Goal: Check status: Check status

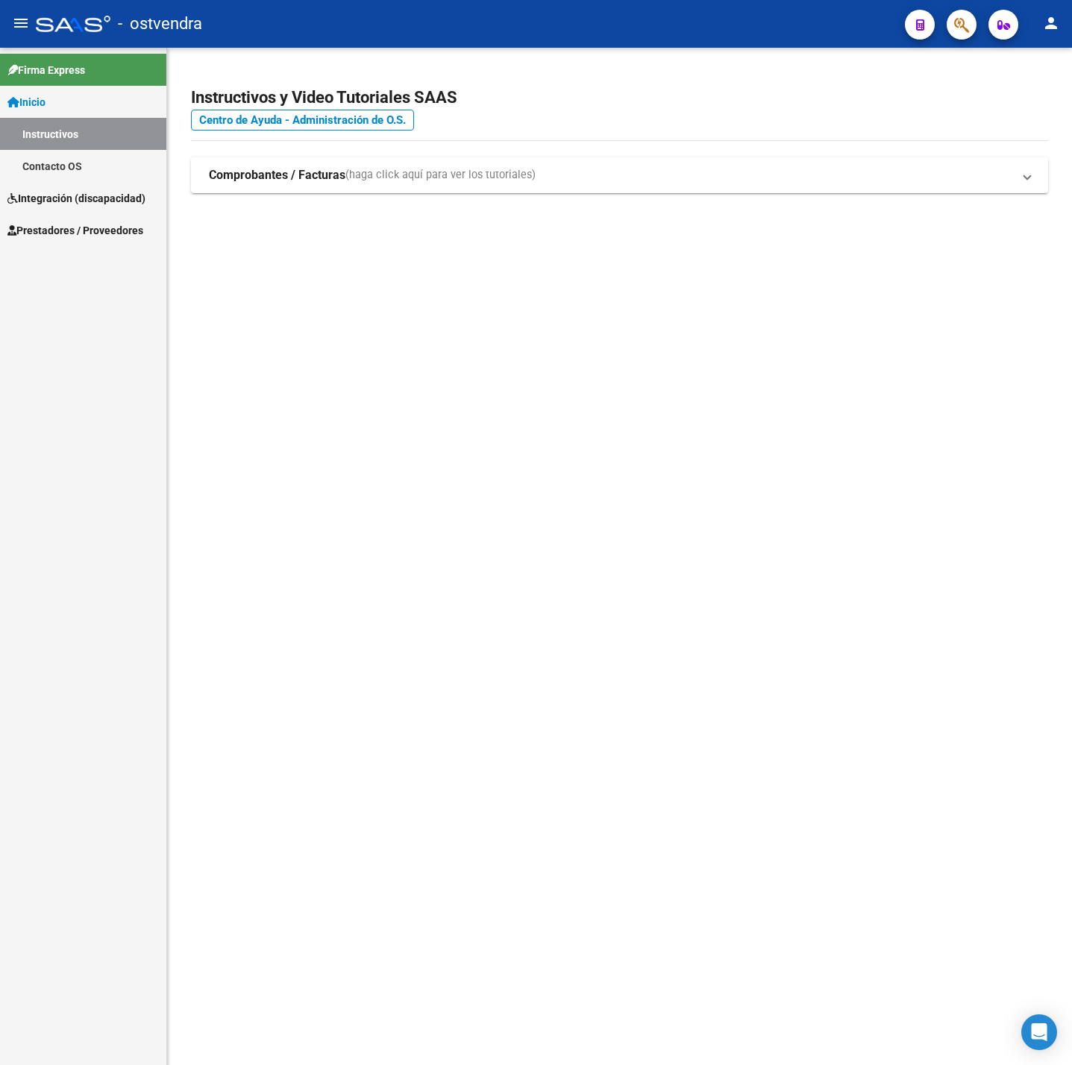
click at [90, 227] on span "Prestadores / Proveedores" at bounding box center [75, 230] width 136 height 16
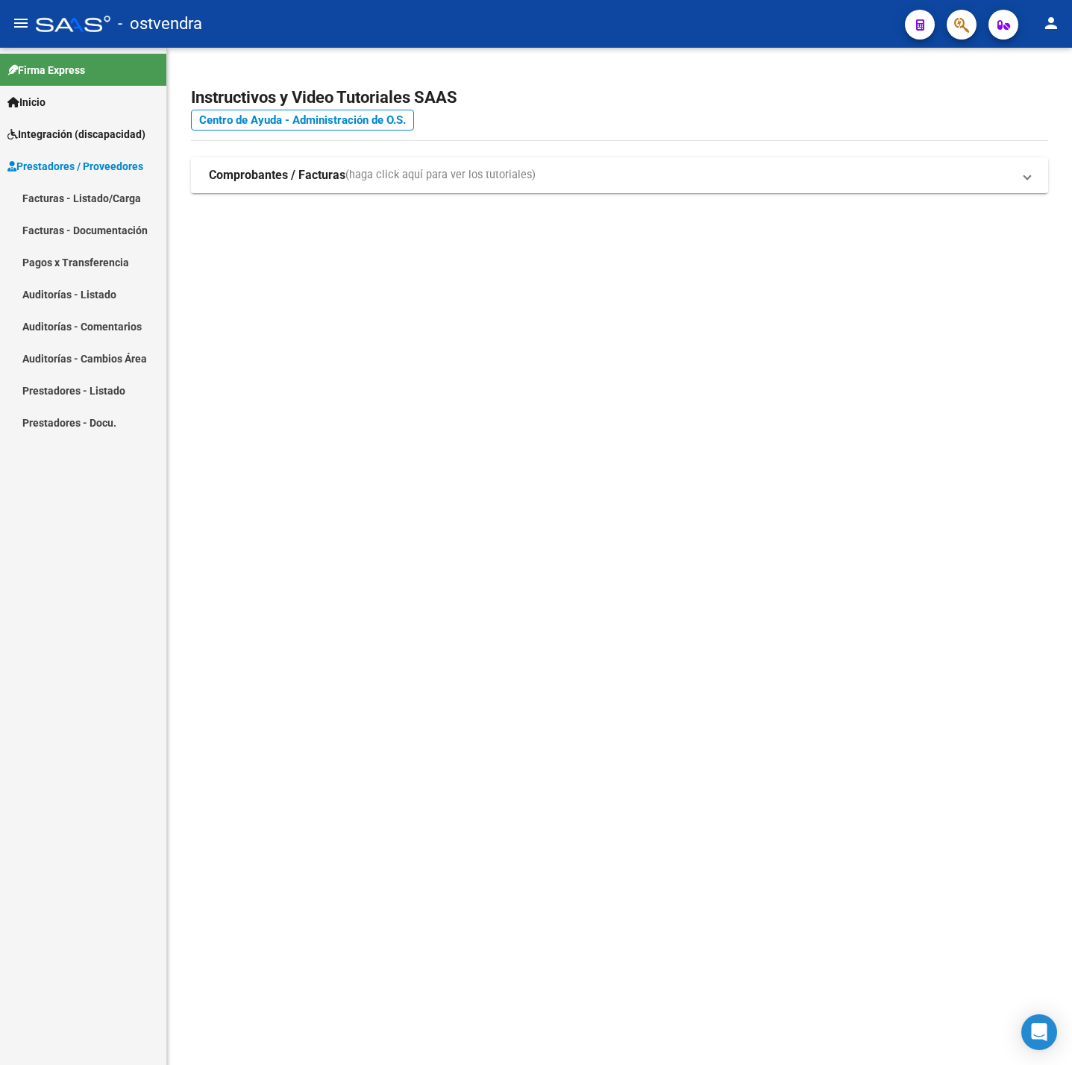
click at [68, 200] on link "Facturas - Listado/Carga" at bounding box center [83, 198] width 166 height 32
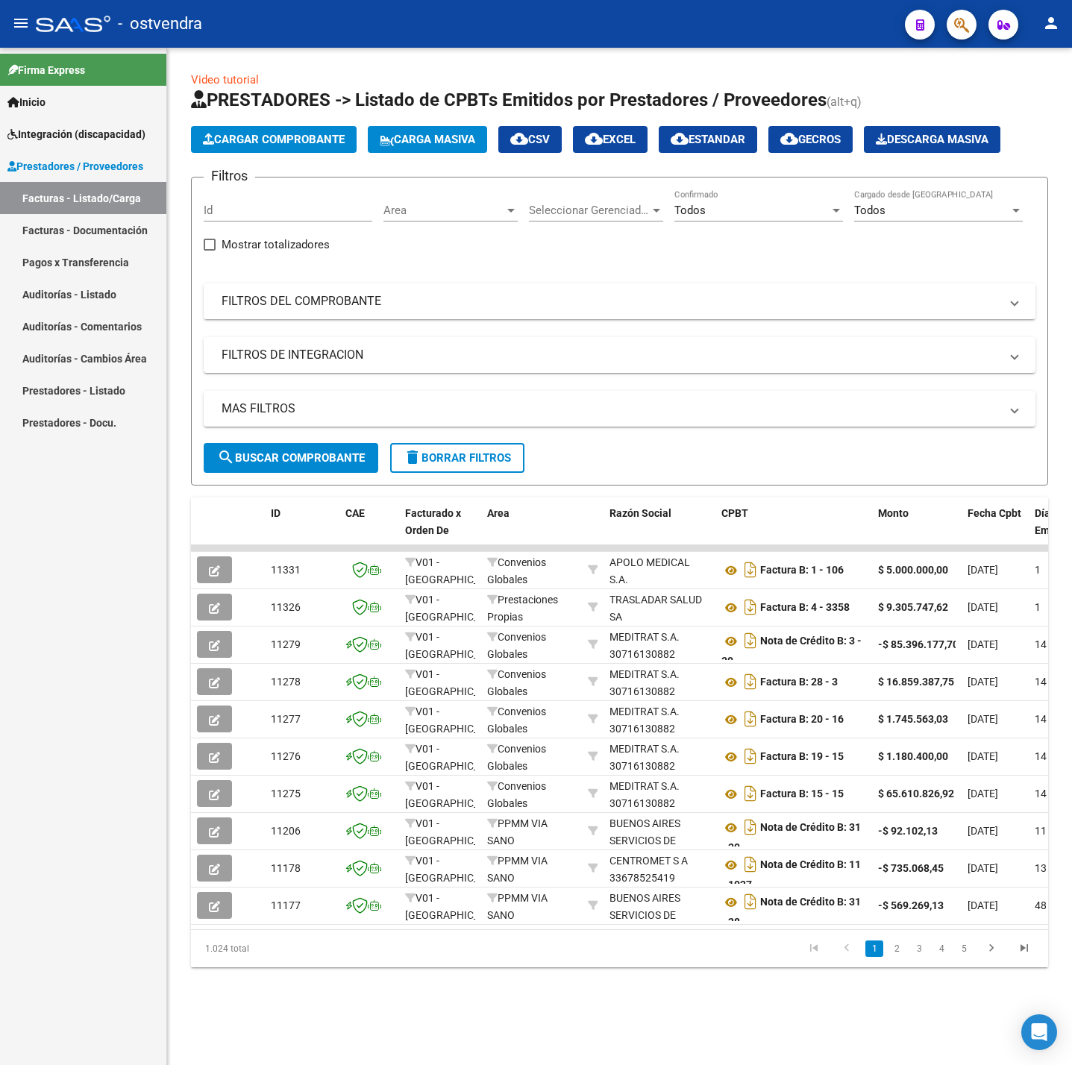
click at [343, 315] on mat-expansion-panel-header "FILTROS DEL COMPROBANTE" at bounding box center [620, 301] width 832 height 36
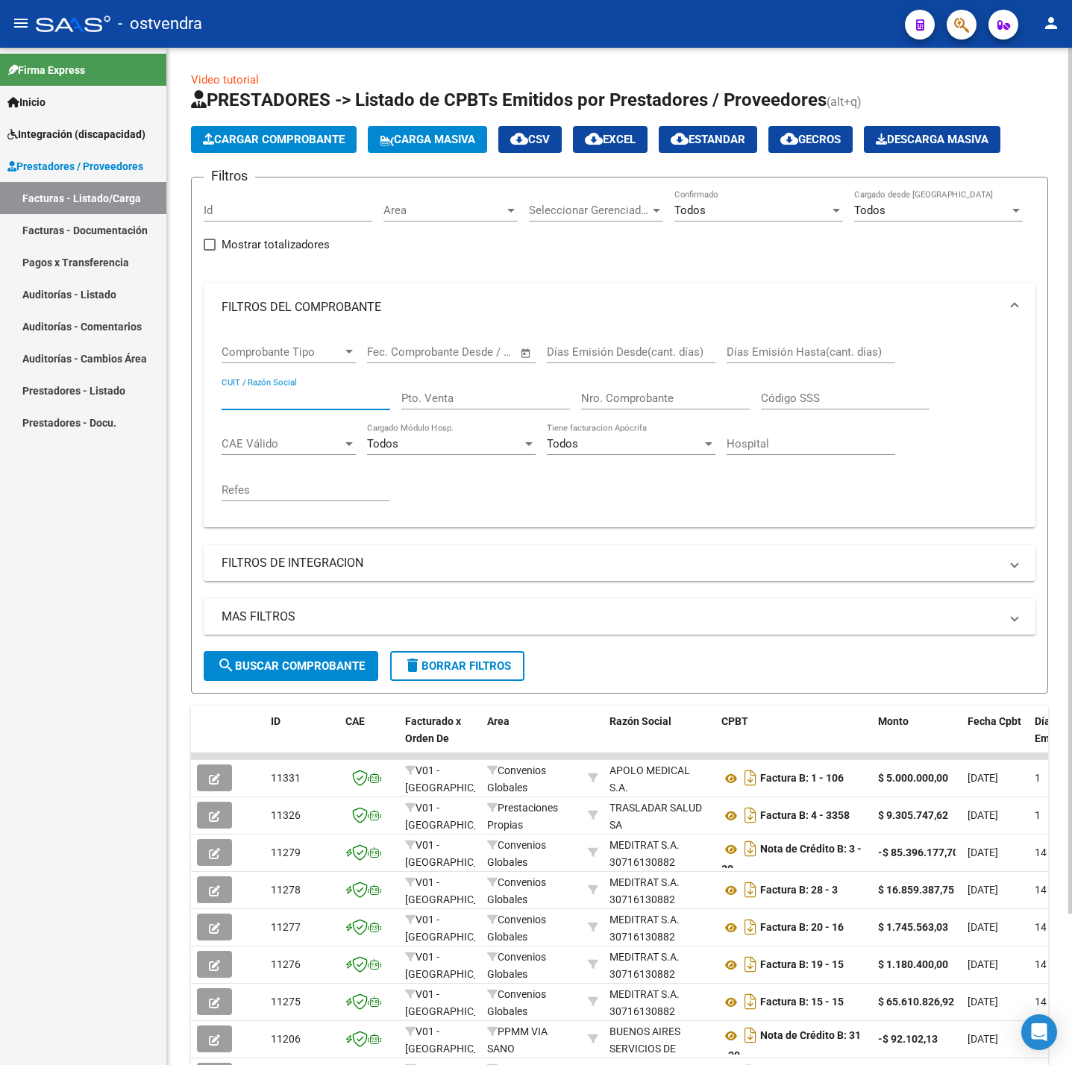
paste input "27235676090"
type input "27235676090"
click at [294, 665] on span "search Buscar Comprobante" at bounding box center [291, 665] width 148 height 13
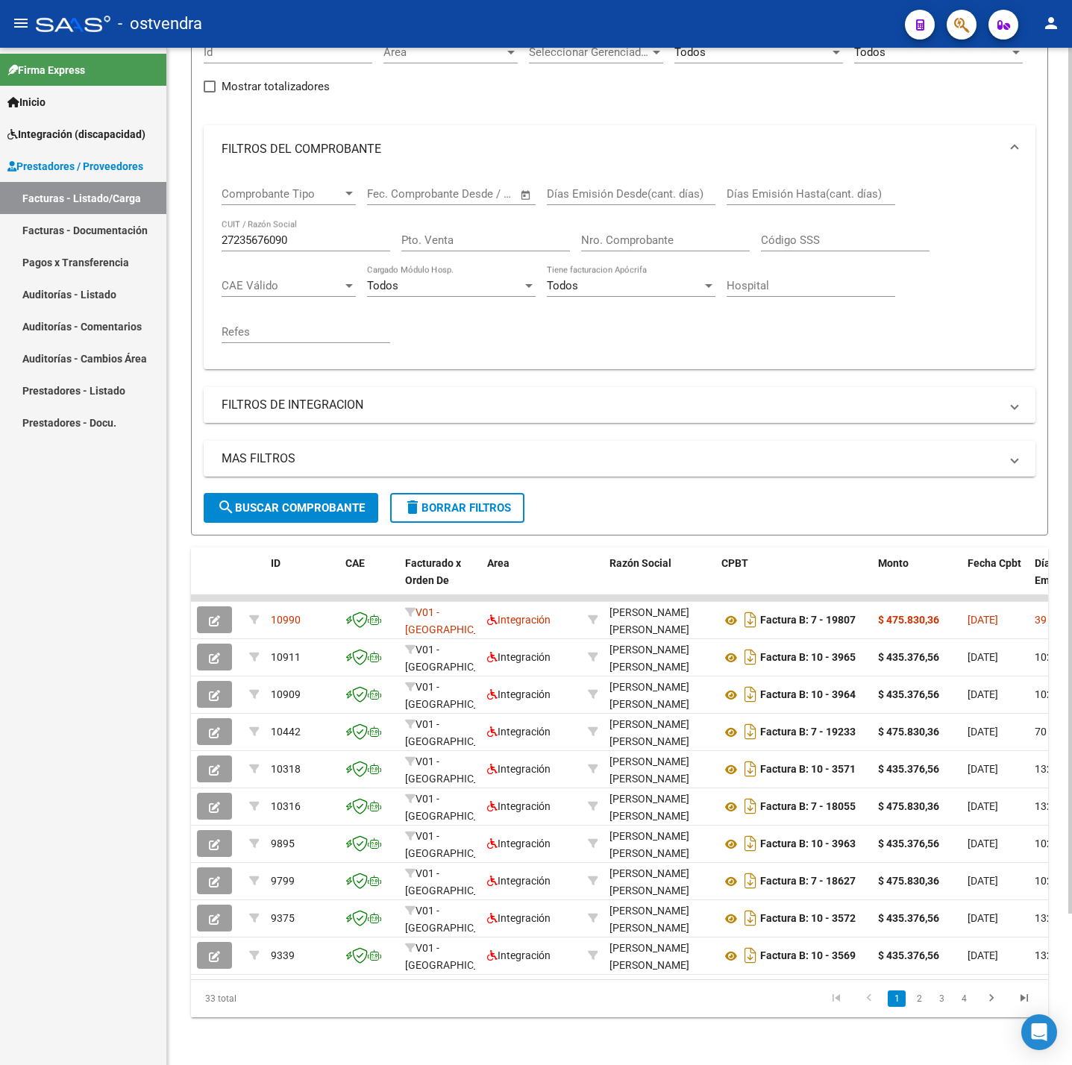
click at [267, 387] on mat-expansion-panel-header "FILTROS DE INTEGRACION" at bounding box center [620, 405] width 832 height 36
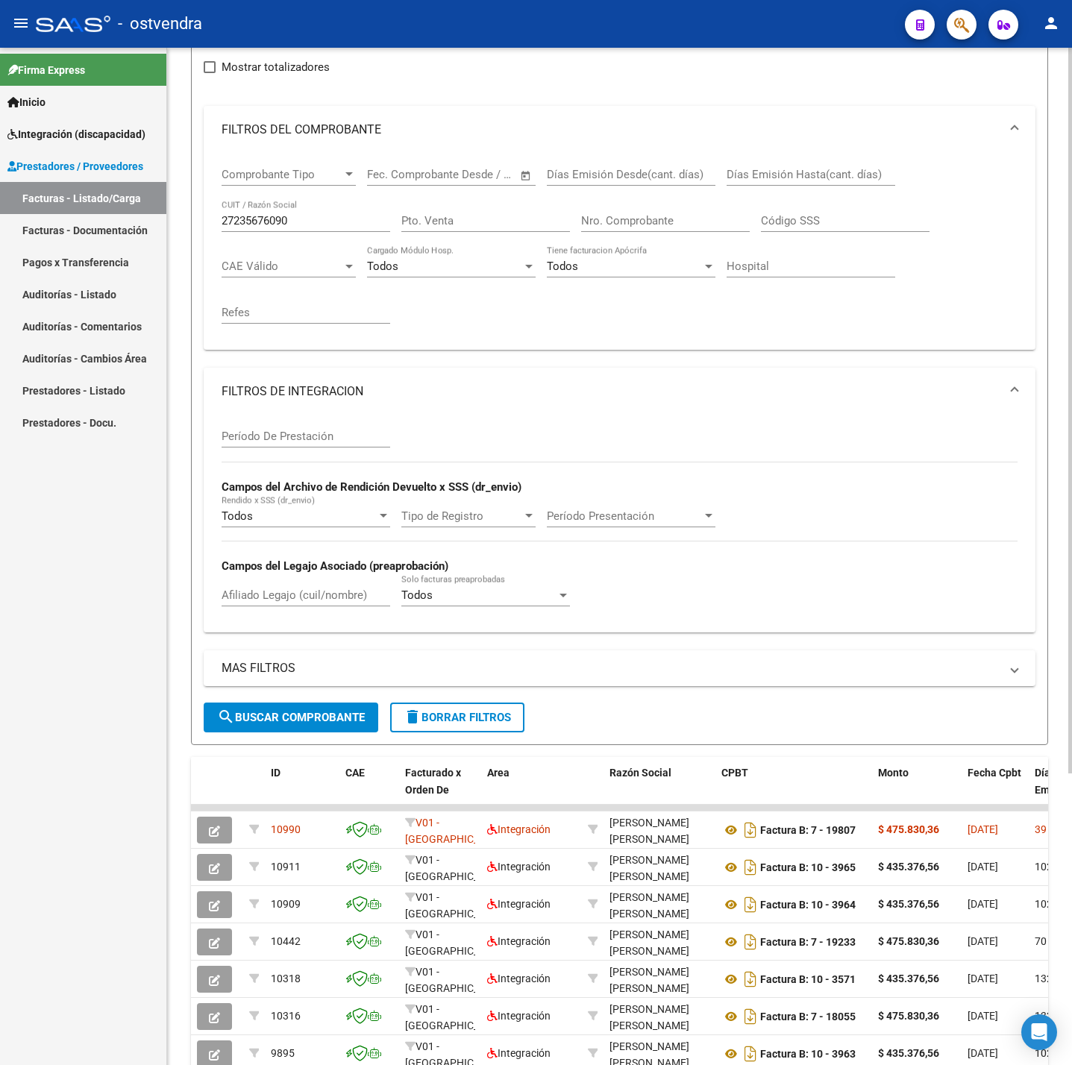
click at [294, 443] on input "Período De Prestación" at bounding box center [306, 436] width 169 height 13
type input "202507"
click at [320, 721] on span "search Buscar Comprobante" at bounding box center [291, 717] width 148 height 13
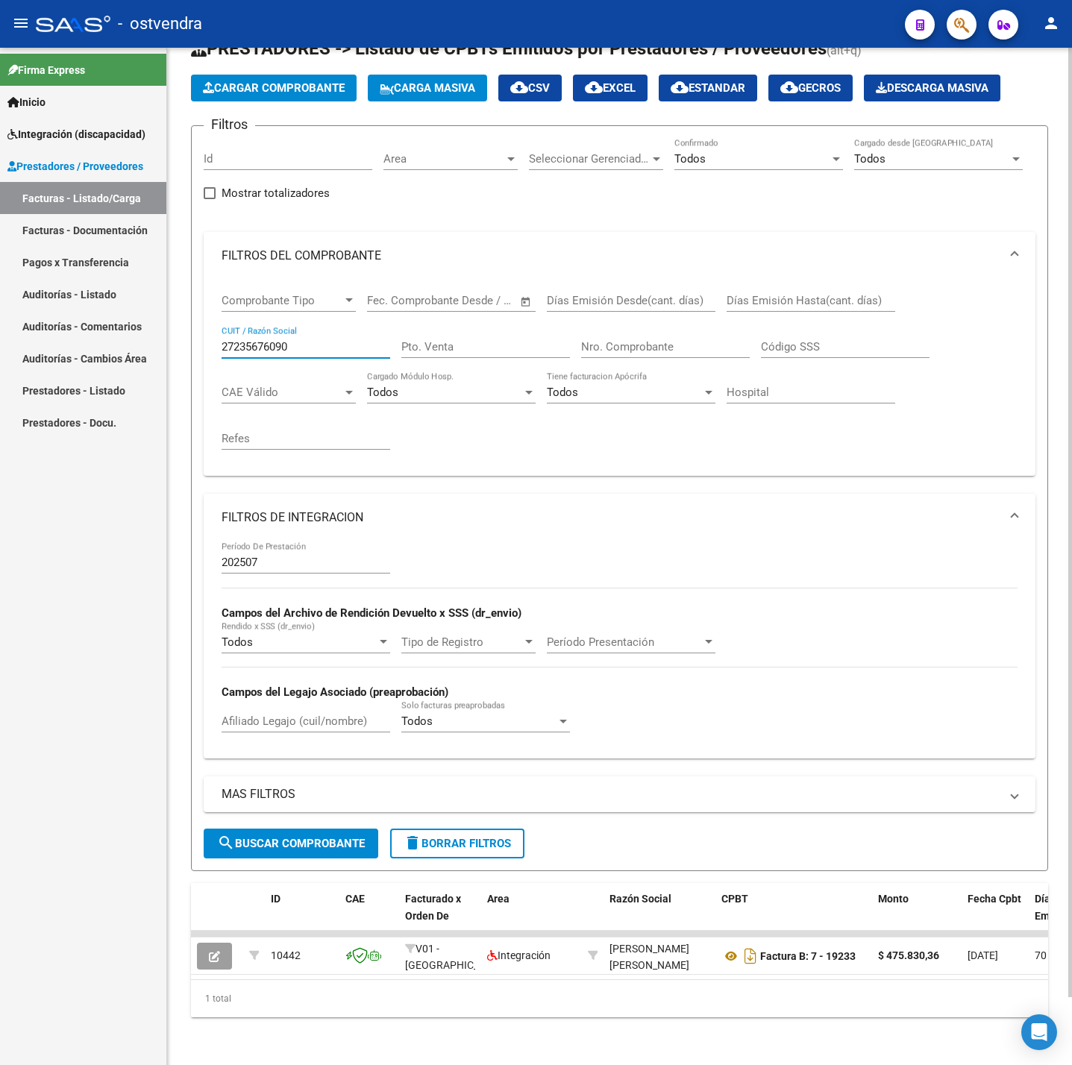
click at [322, 340] on input "27235676090" at bounding box center [306, 346] width 169 height 13
drag, startPoint x: 322, startPoint y: 320, endPoint x: -43, endPoint y: 322, distance: 364.7
click at [0, 322] on html "menu - ostvendra person Firma Express Inicio Instructivos Contacto OS Integraci…" at bounding box center [536, 532] width 1072 height 1065
paste input "303149444"
click at [283, 808] on div "MAS FILTROS Todos Con Doc. Respaldatoria Todos Con Trazabilidad Todos Asociado …" at bounding box center [620, 802] width 832 height 52
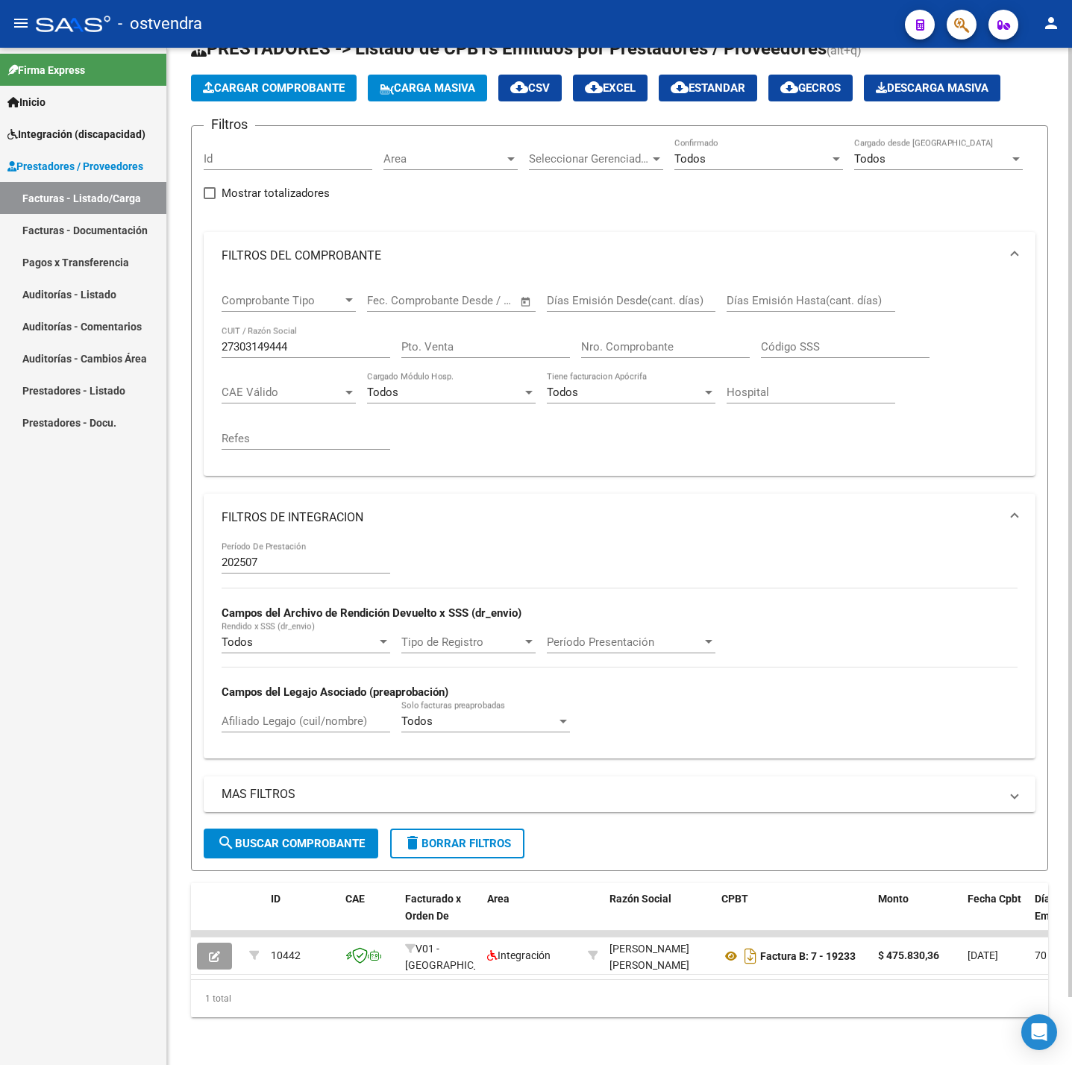
click at [293, 829] on button "search Buscar Comprobante" at bounding box center [291, 844] width 175 height 30
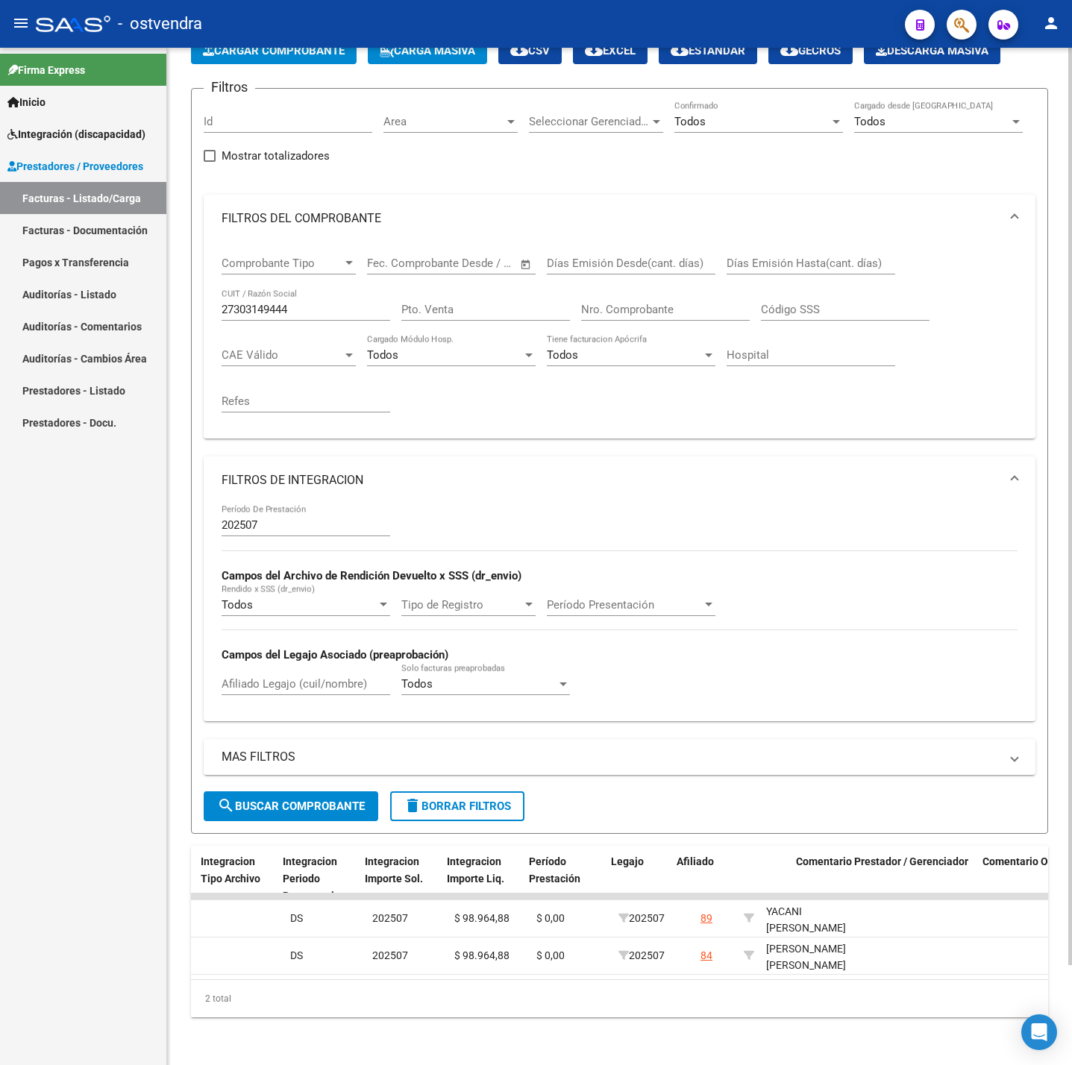
scroll to position [0, 1356]
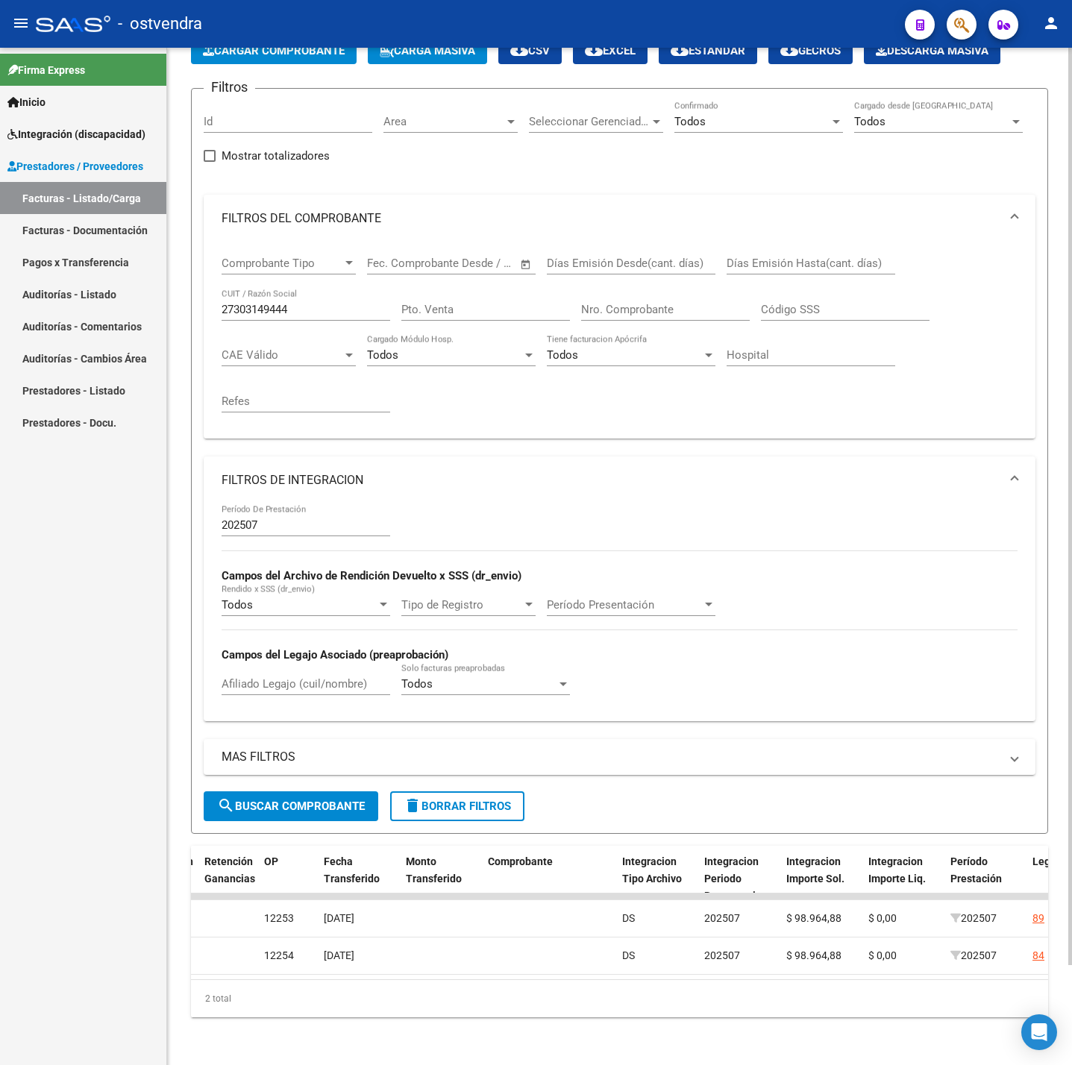
click at [320, 303] on input "27303149444" at bounding box center [306, 309] width 169 height 13
paste input "243082027"
type input "27243082027"
click at [354, 800] on span "search Buscar Comprobante" at bounding box center [291, 806] width 148 height 13
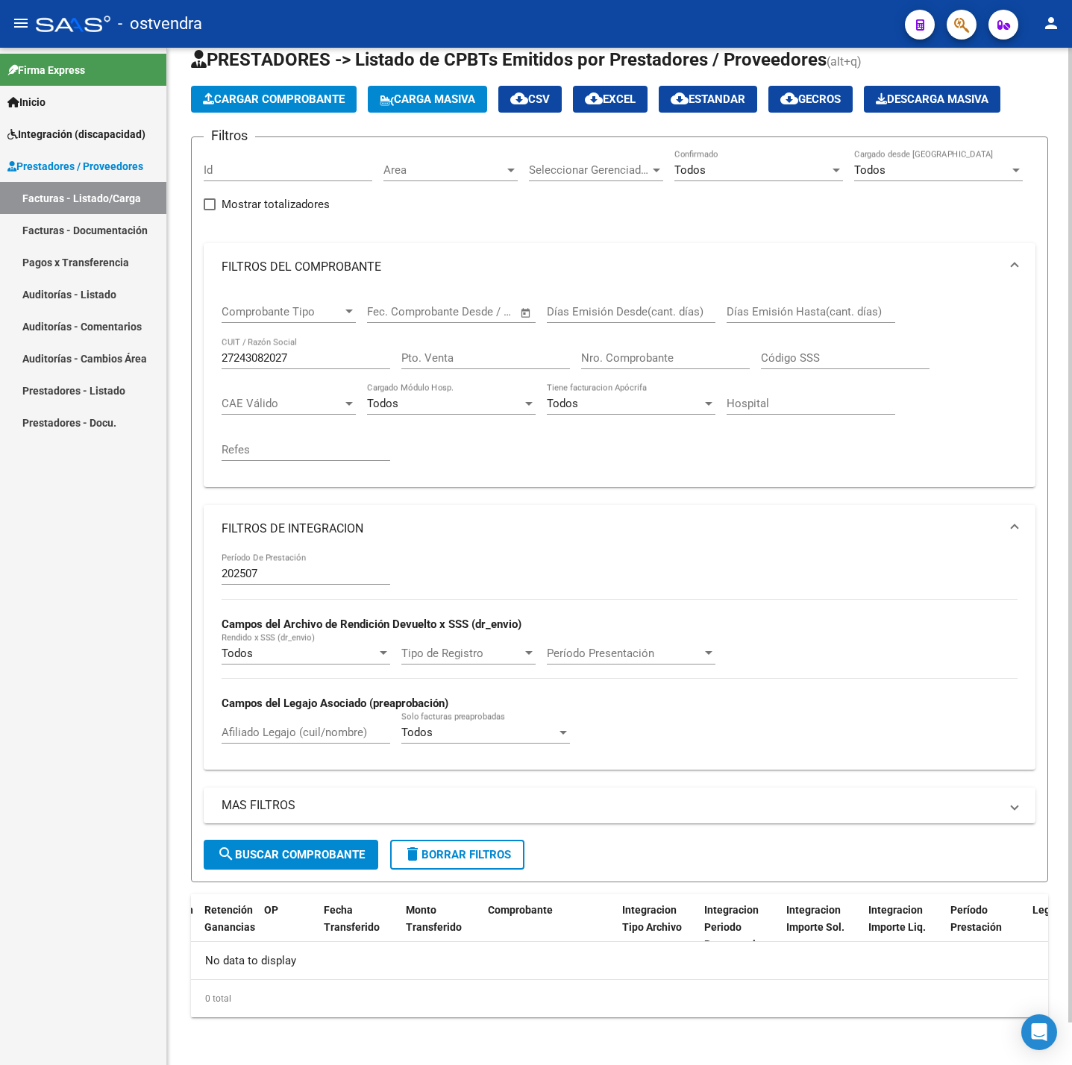
scroll to position [0, 0]
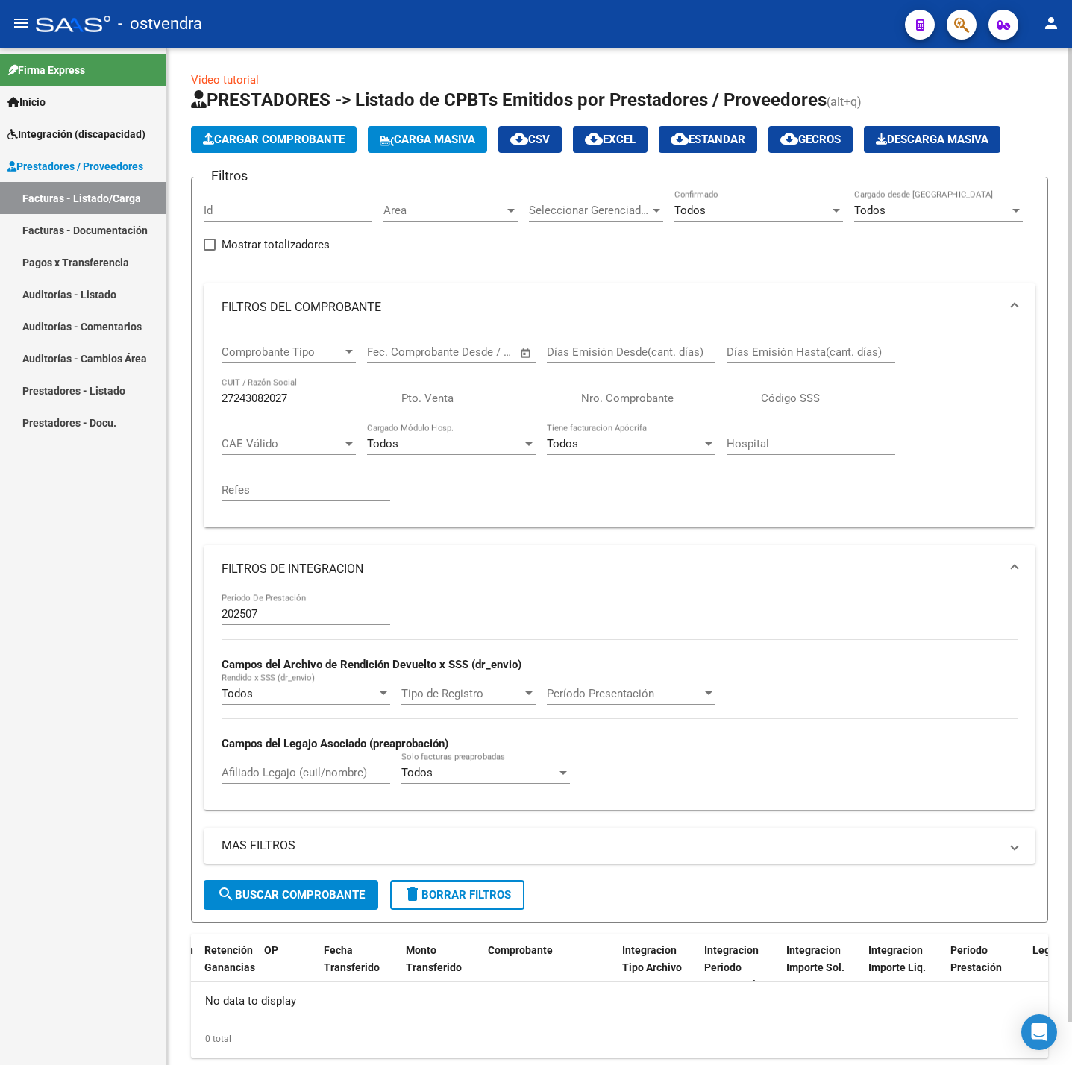
click at [298, 606] on div "202507 Período De Prestación" at bounding box center [306, 609] width 169 height 32
click at [309, 612] on input "202507" at bounding box center [306, 613] width 169 height 13
click at [289, 891] on span "search Buscar Comprobante" at bounding box center [291, 894] width 148 height 13
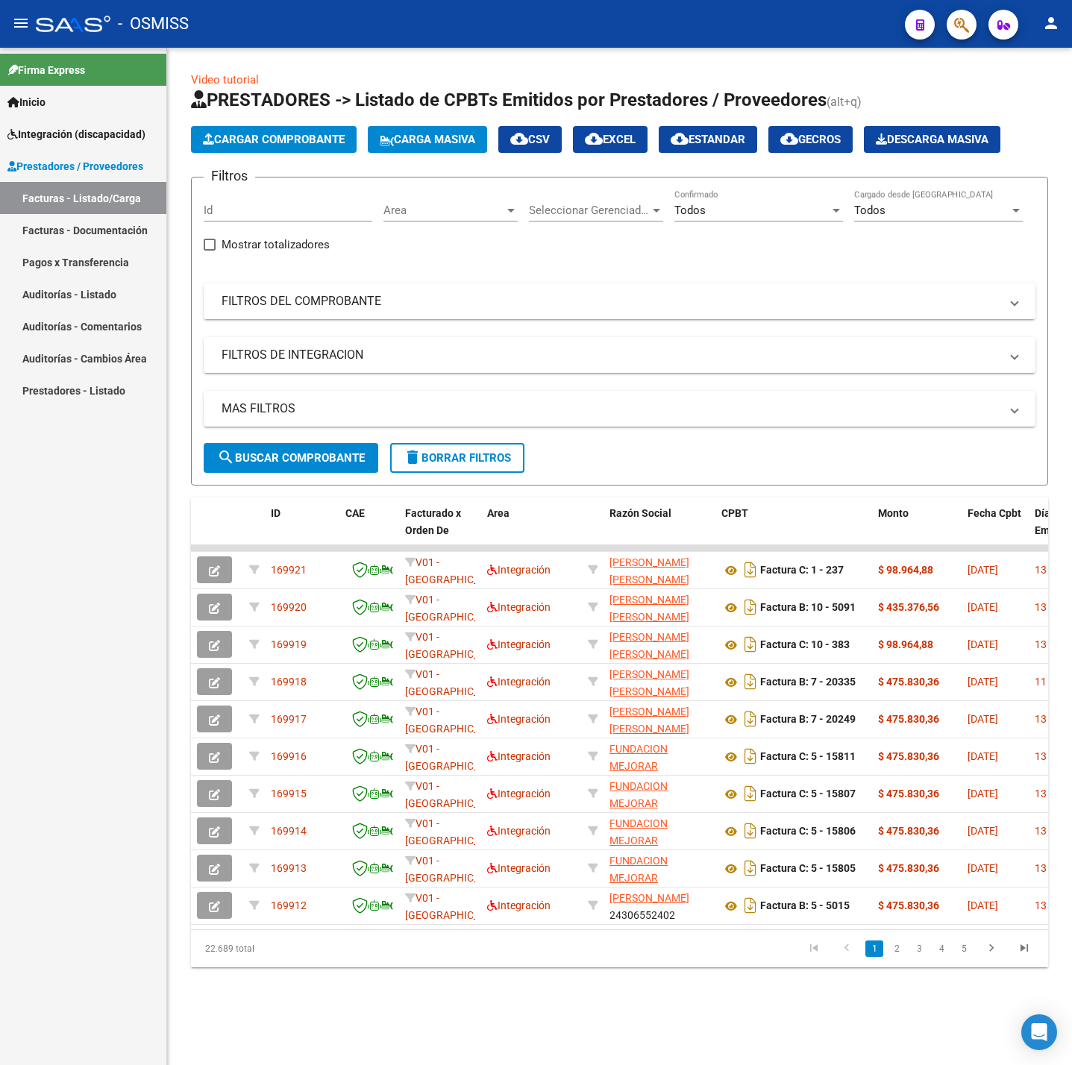
click at [401, 309] on mat-panel-title "FILTROS DEL COMPROBANTE" at bounding box center [611, 301] width 778 height 16
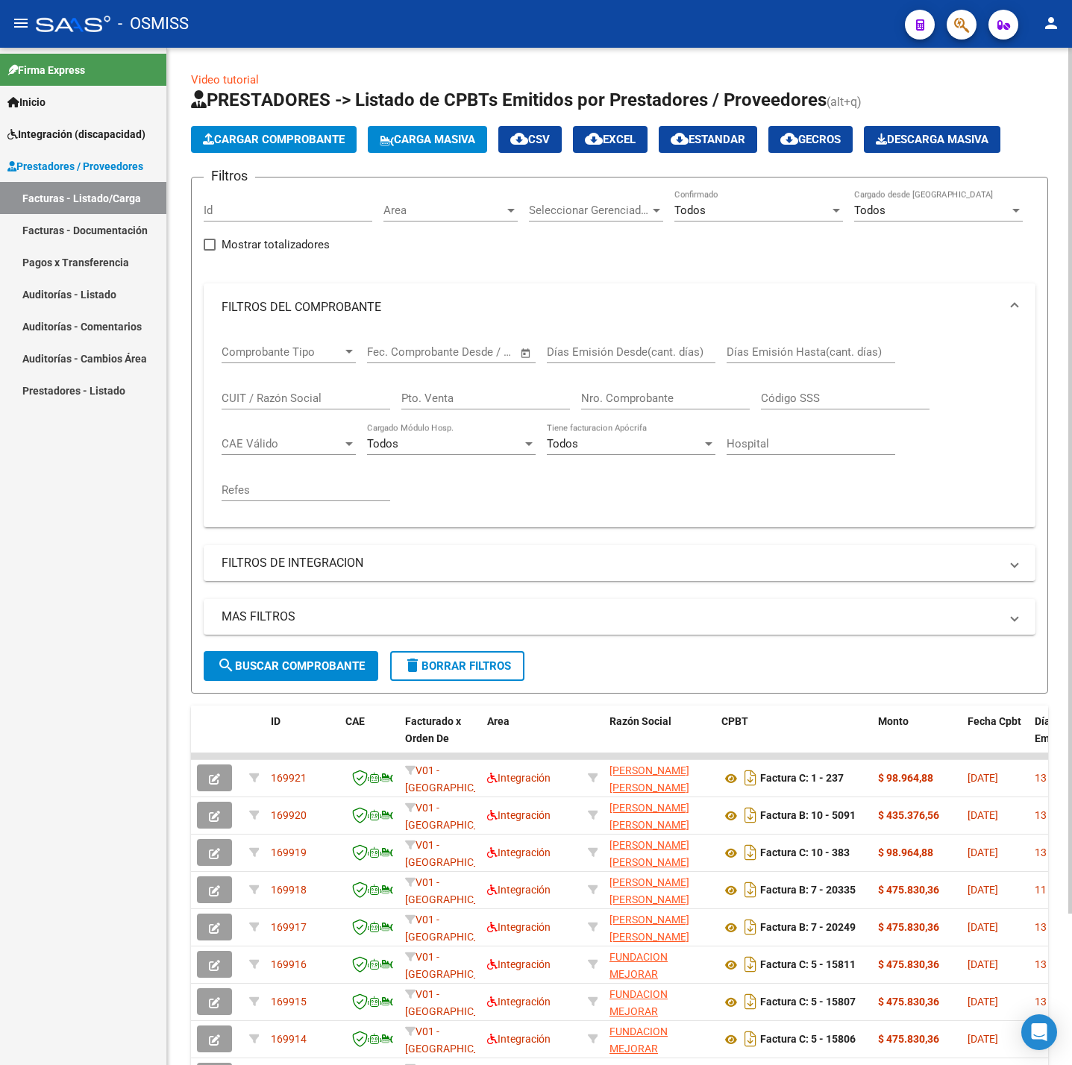
drag, startPoint x: 305, startPoint y: 408, endPoint x: 294, endPoint y: 397, distance: 15.8
paste input "30712404007"
type input "30712404007"
click at [307, 551] on mat-expansion-panel-header "FILTROS DE INTEGRACION" at bounding box center [620, 563] width 832 height 36
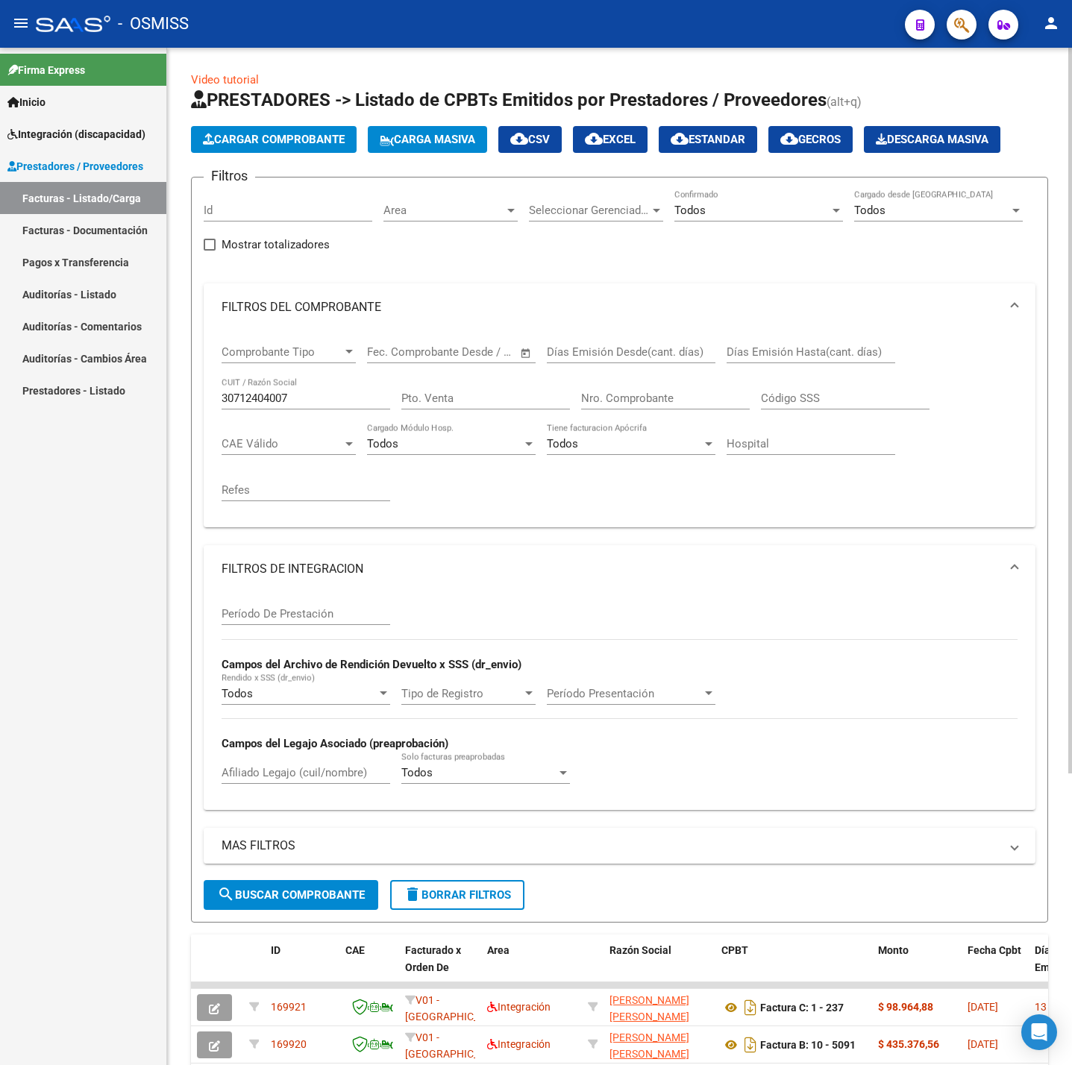
click at [282, 616] on input "Período De Prestación" at bounding box center [306, 613] width 169 height 13
type input "202507"
click at [285, 888] on button "search Buscar Comprobante" at bounding box center [291, 895] width 175 height 30
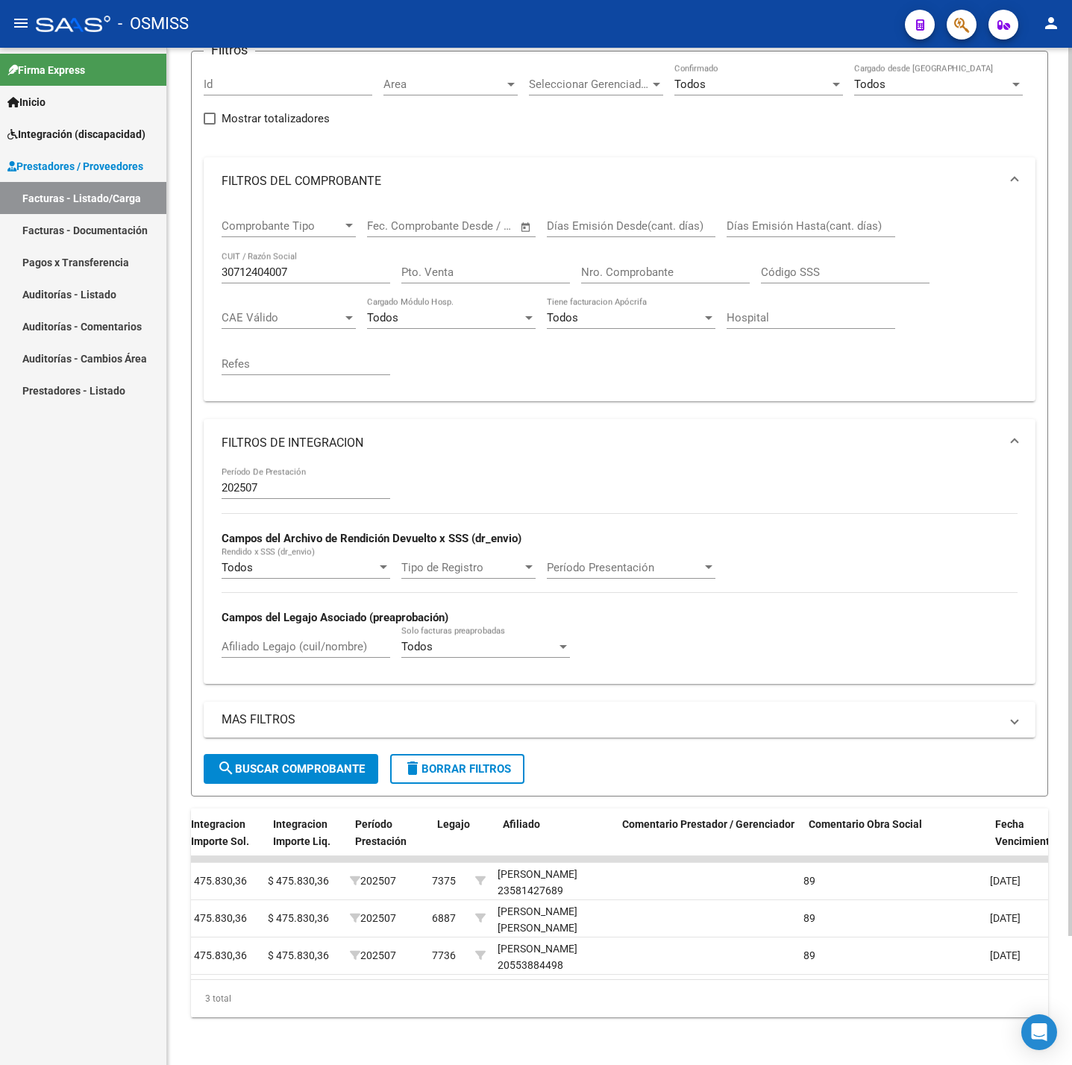
scroll to position [0, 1941]
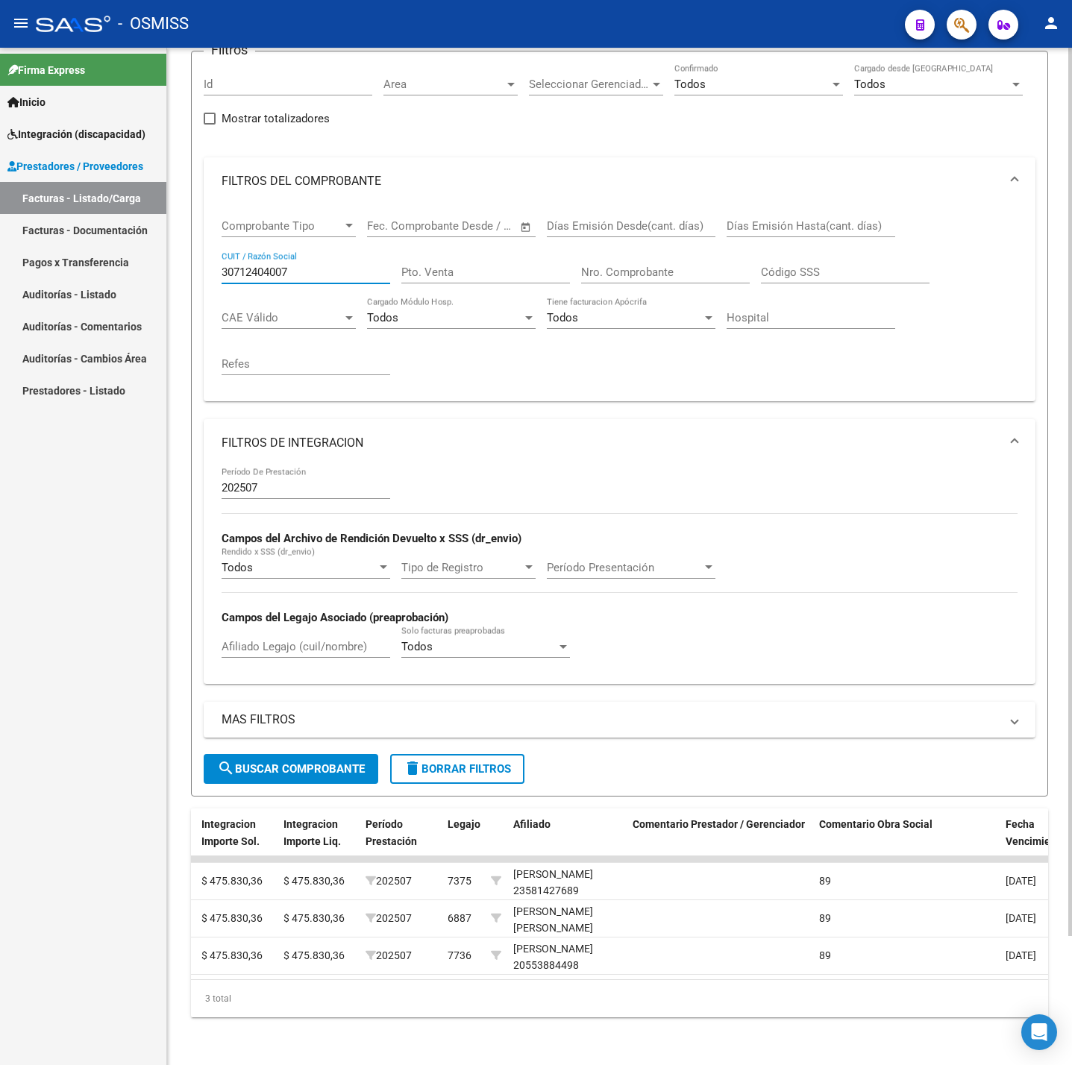
click at [313, 266] on input "30712404007" at bounding box center [306, 272] width 169 height 13
drag, startPoint x: 313, startPoint y: 248, endPoint x: 210, endPoint y: 245, distance: 103.0
click at [210, 245] on div "Comprobante Tipo Comprobante Tipo Fecha inicio – Fecha fin Fec. Comprobante Des…" at bounding box center [620, 303] width 832 height 196
paste input "2724308202"
type input "27243082027"
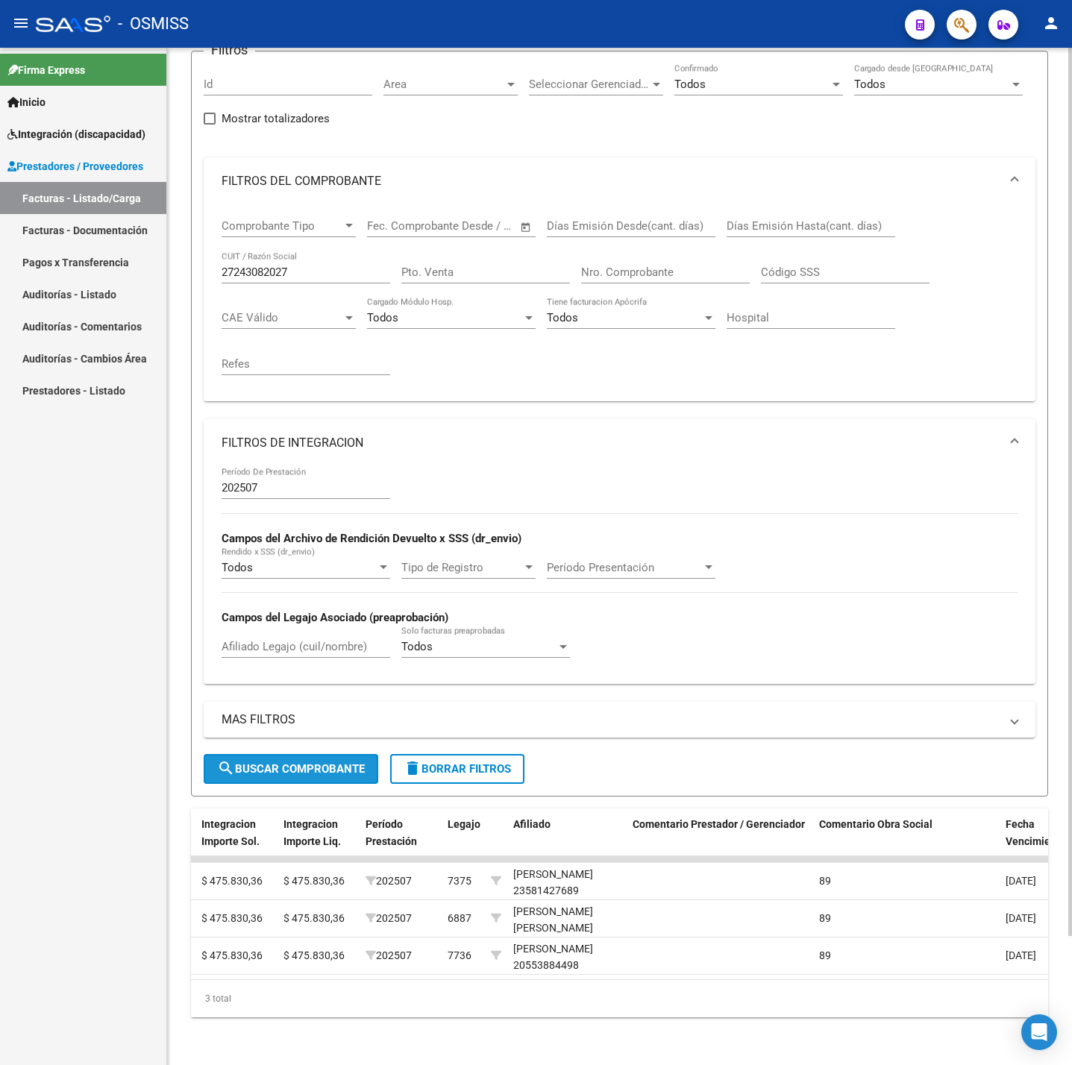
click at [284, 762] on span "search Buscar Comprobante" at bounding box center [291, 768] width 148 height 13
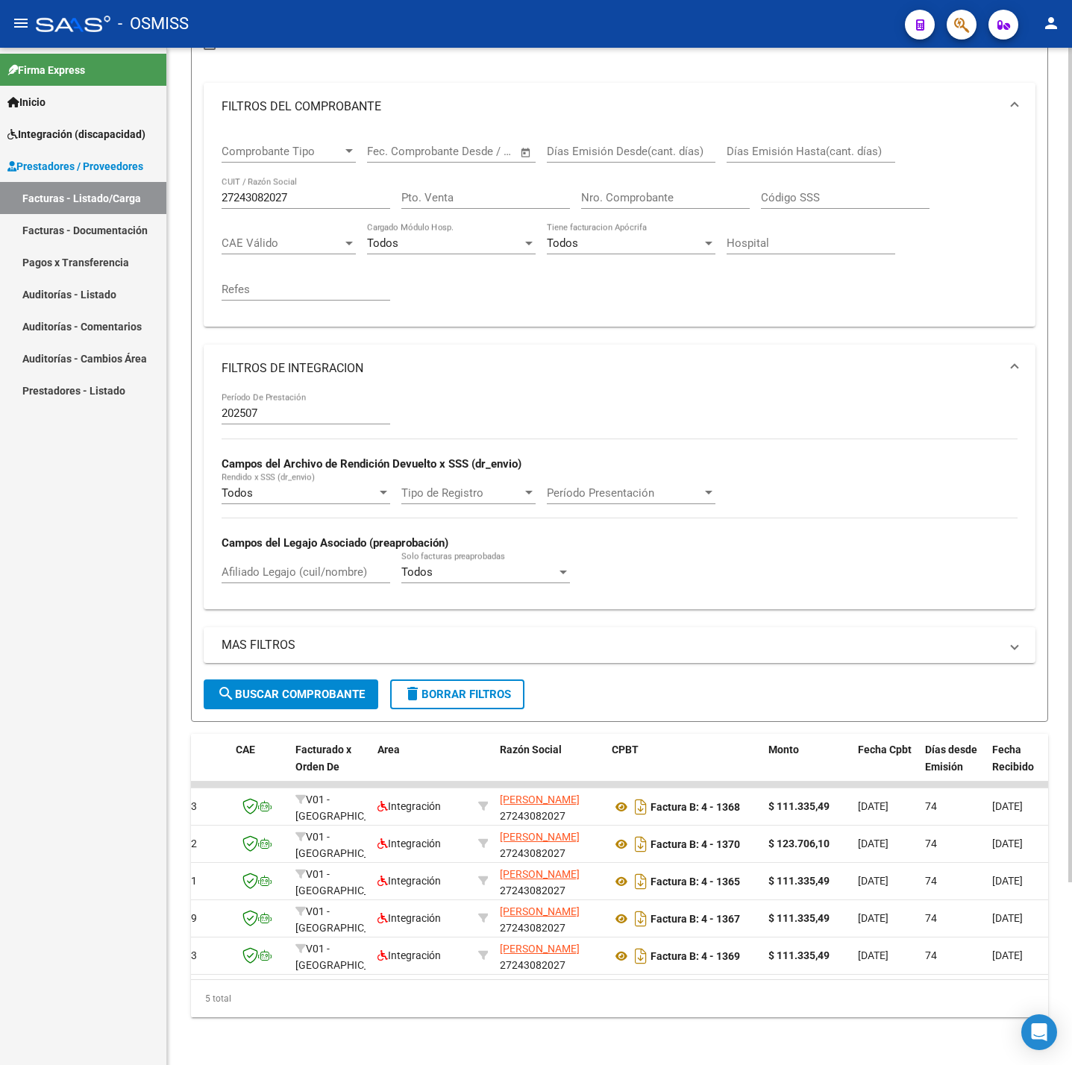
scroll to position [0, 0]
